Goal: Task Accomplishment & Management: Manage account settings

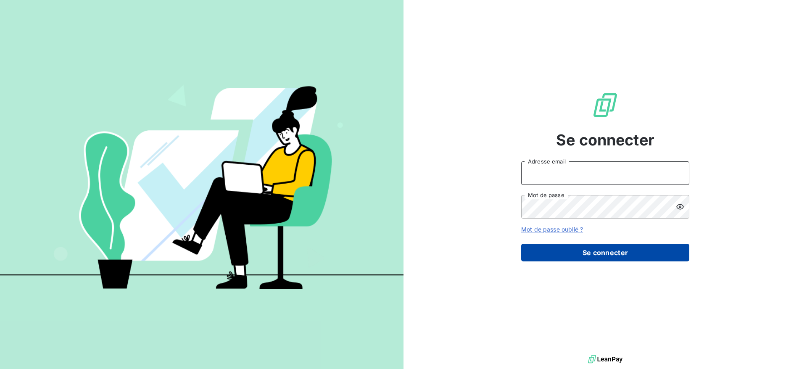
type input "[PERSON_NAME][EMAIL_ADDRESS][PERSON_NAME][DOMAIN_NAME]"
click at [603, 251] on button "Se connecter" at bounding box center [605, 253] width 168 height 18
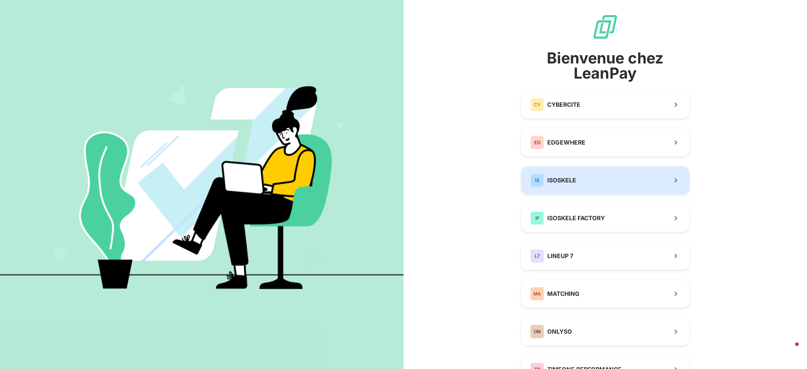
click at [562, 185] on div "IS ISOSKELE" at bounding box center [554, 180] width 46 height 13
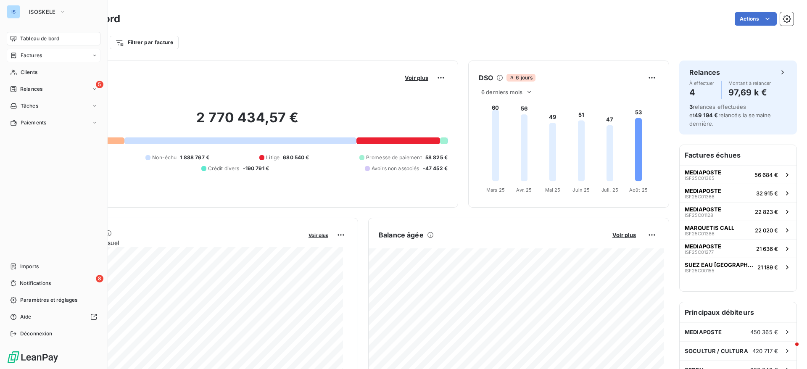
click at [29, 58] on span "Factures" at bounding box center [31, 56] width 21 height 8
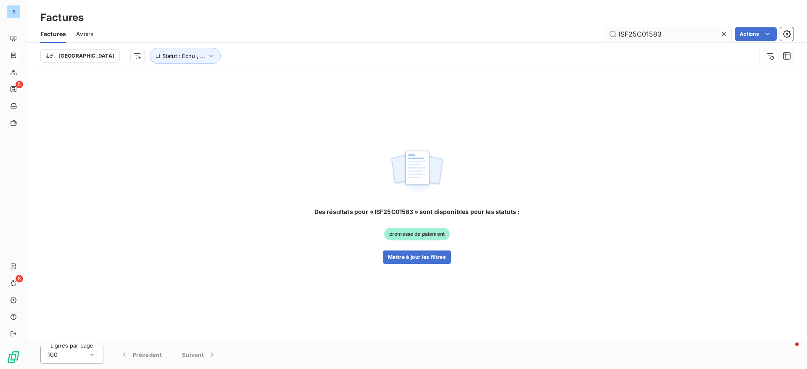
click at [669, 34] on input "ISF25C01583" at bounding box center [669, 33] width 126 height 13
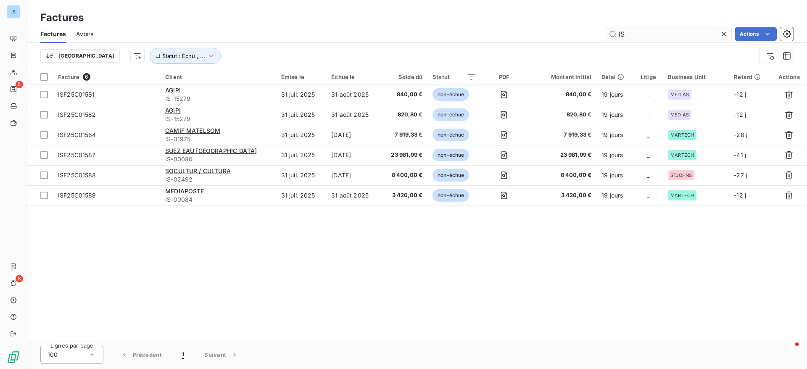
type input "I"
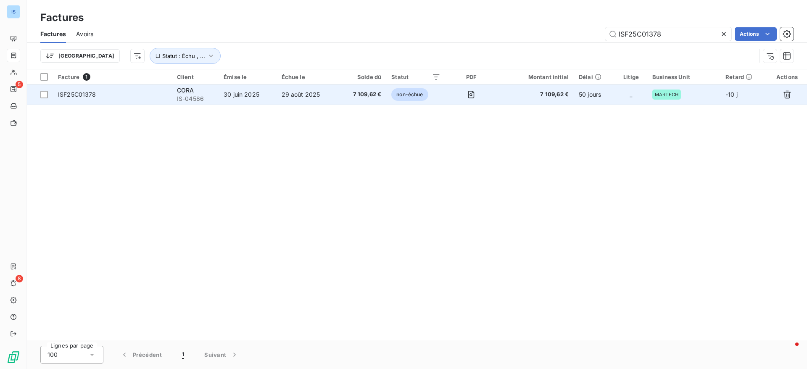
type input "ISF25C01378"
click at [64, 103] on td "ISF25C01378" at bounding box center [112, 95] width 119 height 20
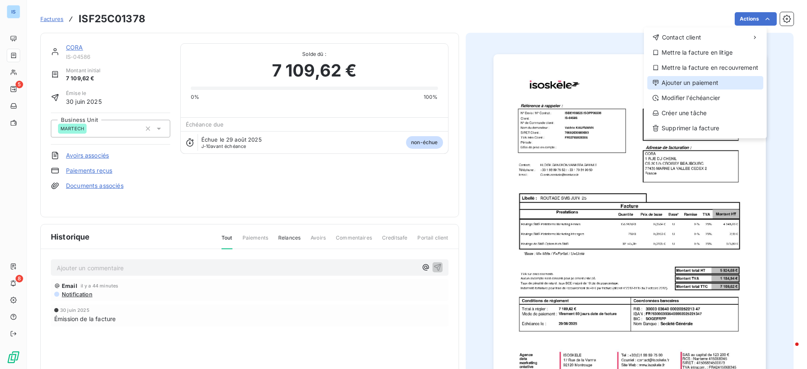
click at [687, 86] on div "Ajouter un paiement" at bounding box center [706, 82] width 116 height 13
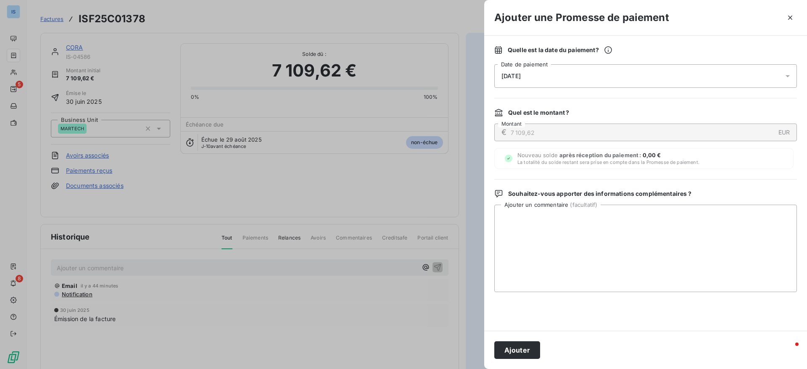
click at [552, 81] on div "[DATE]" at bounding box center [646, 76] width 303 height 24
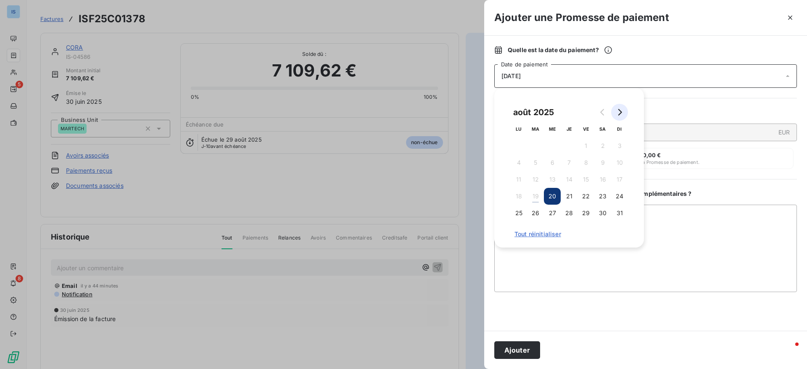
click at [620, 113] on icon "Go to next month" at bounding box center [621, 112] width 4 height 7
click at [585, 145] on button "5" at bounding box center [586, 146] width 17 height 17
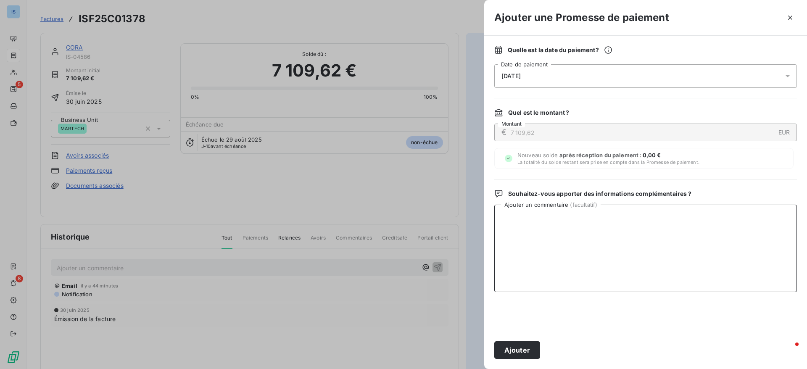
click at [651, 259] on textarea "Ajouter un commentaire ( facultatif )" at bounding box center [646, 248] width 303 height 87
click at [511, 347] on button "Ajouter" at bounding box center [518, 350] width 46 height 18
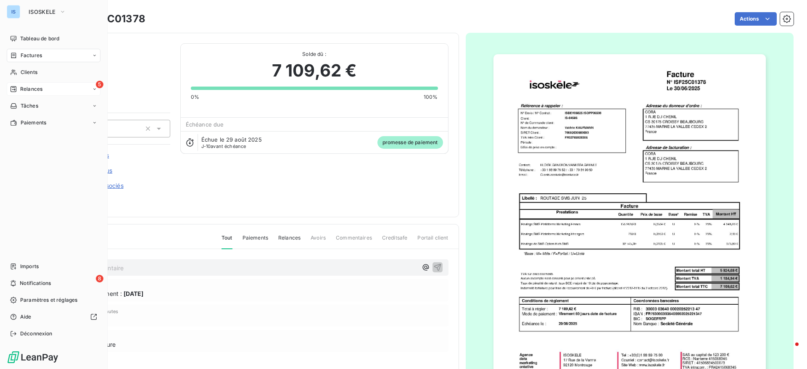
click at [23, 87] on span "Relances" at bounding box center [31, 89] width 22 height 8
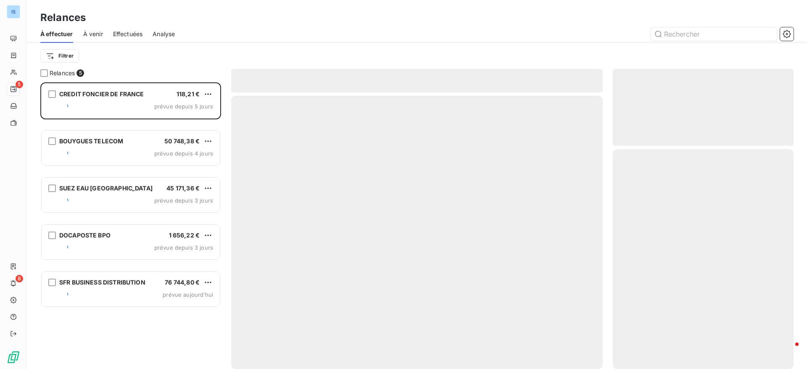
scroll to position [277, 171]
